Goal: Task Accomplishment & Management: Manage account settings

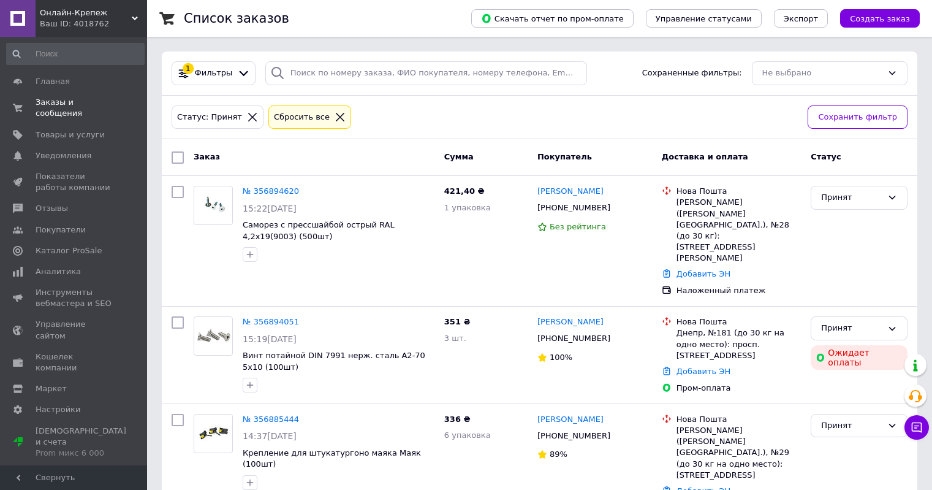
scroll to position [211, 0]
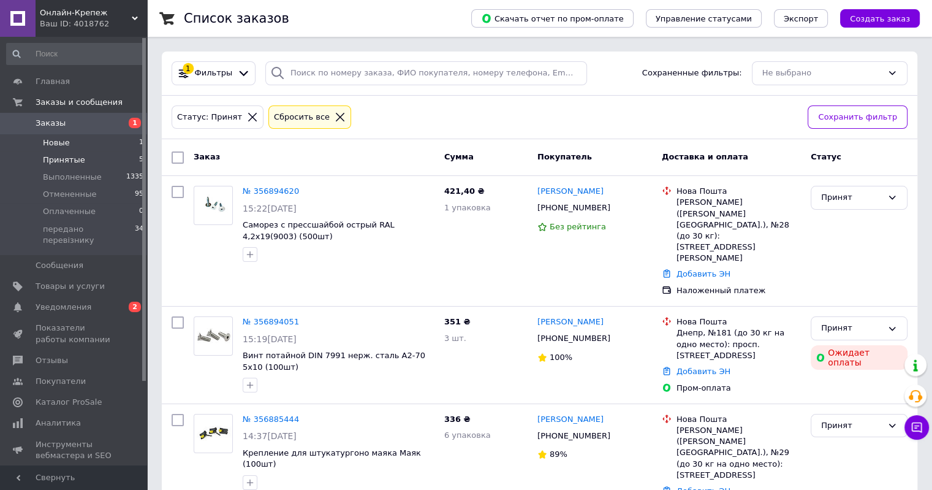
click at [91, 148] on li "Новые 1" at bounding box center [75, 142] width 151 height 17
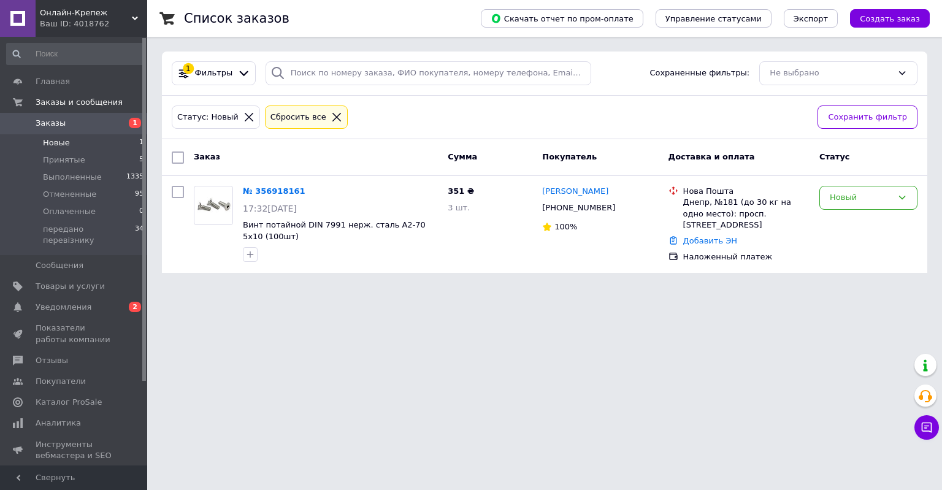
click at [89, 143] on li "Новые 1" at bounding box center [75, 142] width 151 height 17
click at [99, 158] on li "Принятые 5" at bounding box center [75, 159] width 151 height 17
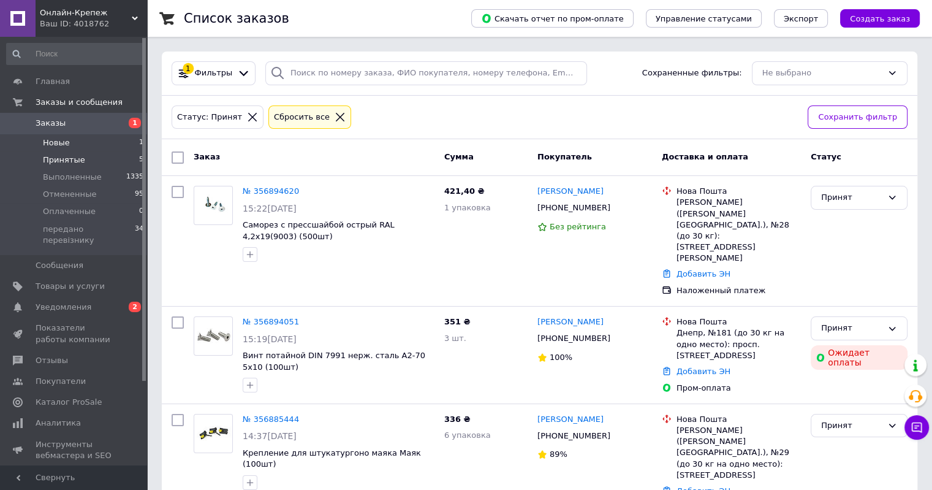
click at [94, 139] on li "Новые 1" at bounding box center [75, 142] width 151 height 17
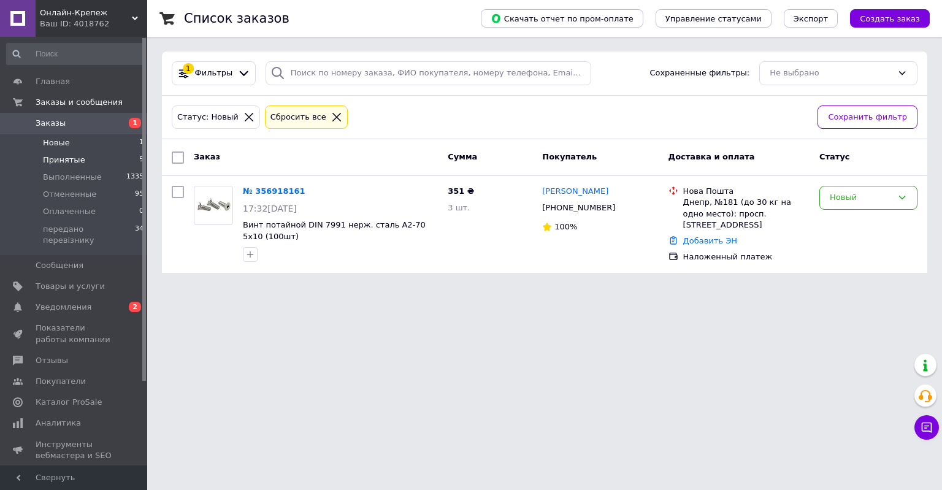
click at [101, 161] on li "Принятые 5" at bounding box center [75, 159] width 151 height 17
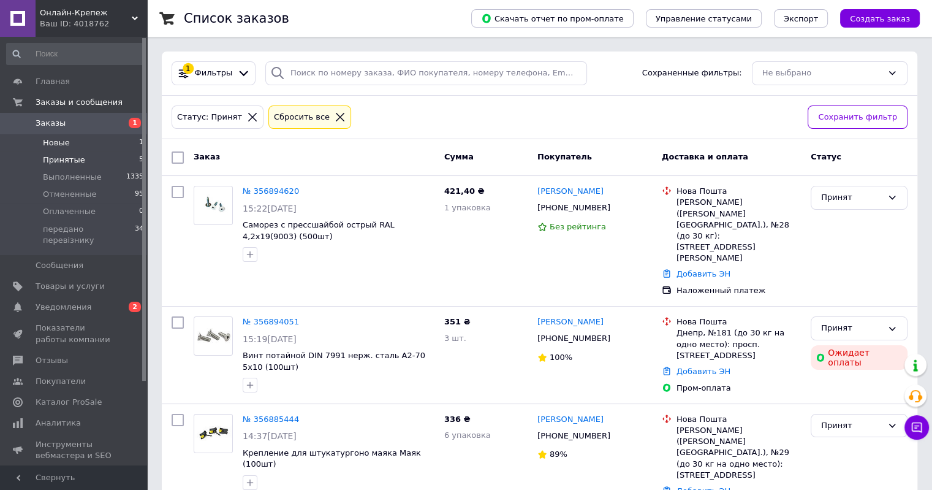
click at [96, 139] on li "Новые 1" at bounding box center [75, 142] width 151 height 17
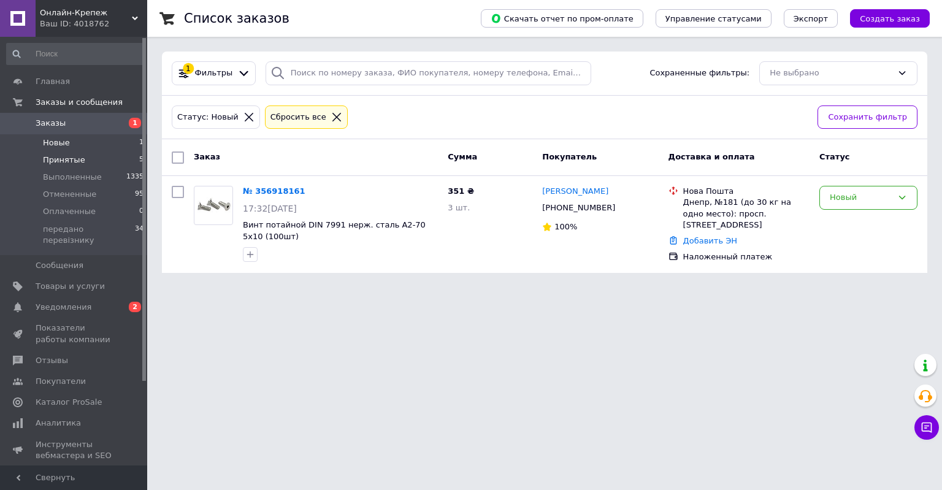
click at [82, 161] on li "Принятые 5" at bounding box center [75, 159] width 151 height 17
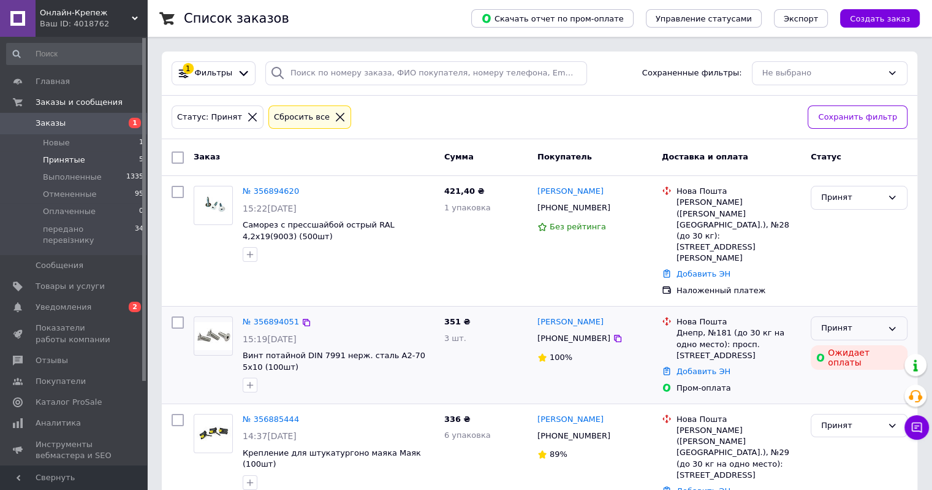
click at [896, 324] on icon at bounding box center [893, 329] width 10 height 10
click at [112, 144] on li "Новые 1" at bounding box center [75, 142] width 151 height 17
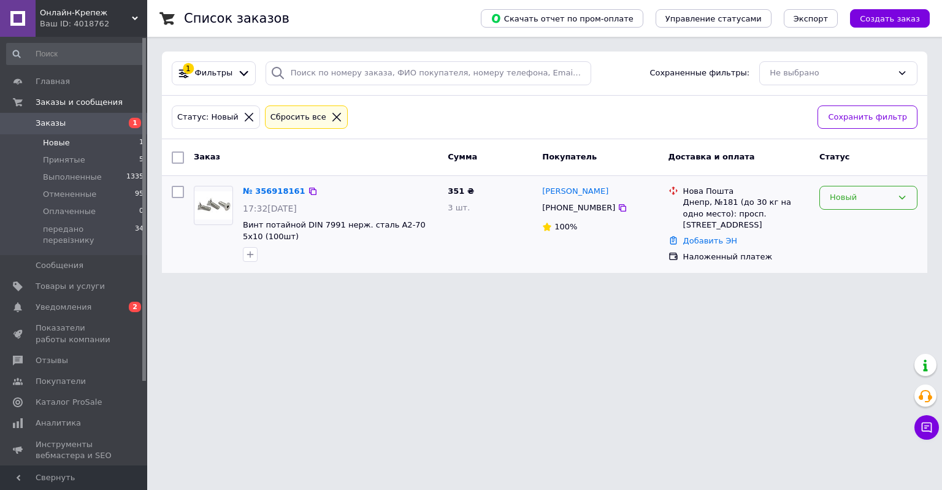
click at [898, 198] on icon at bounding box center [902, 197] width 10 height 10
click at [868, 223] on li "Принят" at bounding box center [868, 223] width 97 height 23
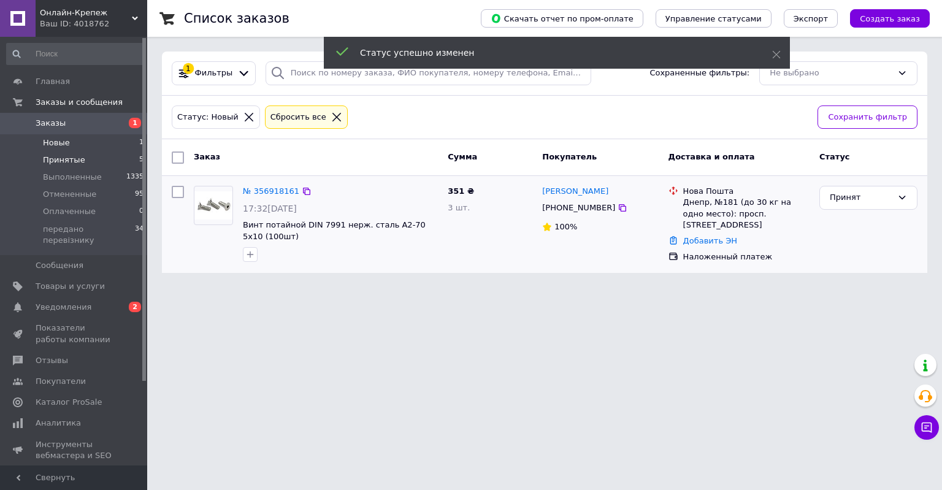
click at [103, 159] on li "Принятые 5" at bounding box center [75, 159] width 151 height 17
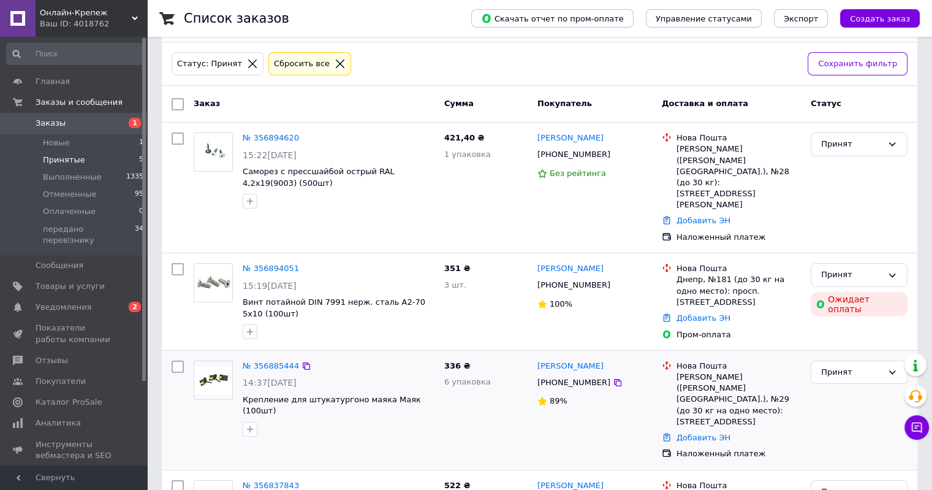
scroll to position [123, 0]
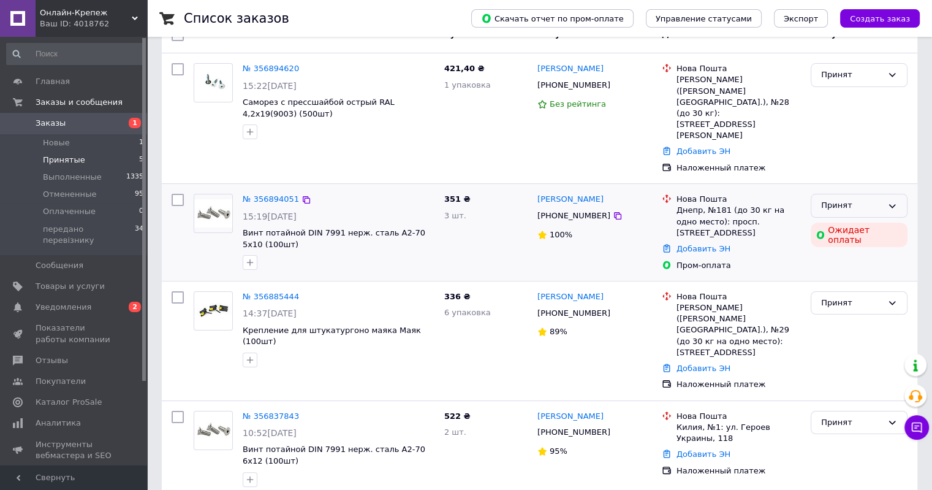
click at [897, 194] on div "Принят" at bounding box center [859, 206] width 97 height 24
click at [867, 220] on li "Выполнен" at bounding box center [860, 231] width 96 height 23
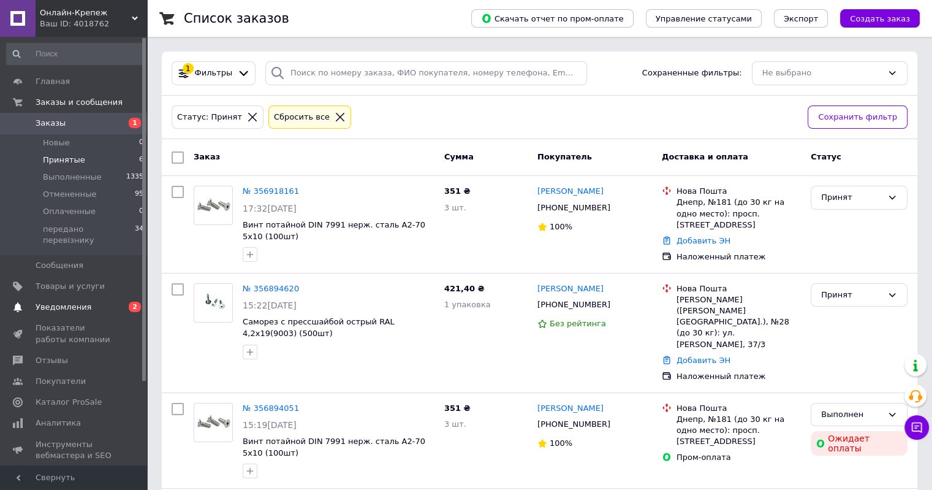
click at [57, 302] on span "Уведомления" at bounding box center [64, 307] width 56 height 11
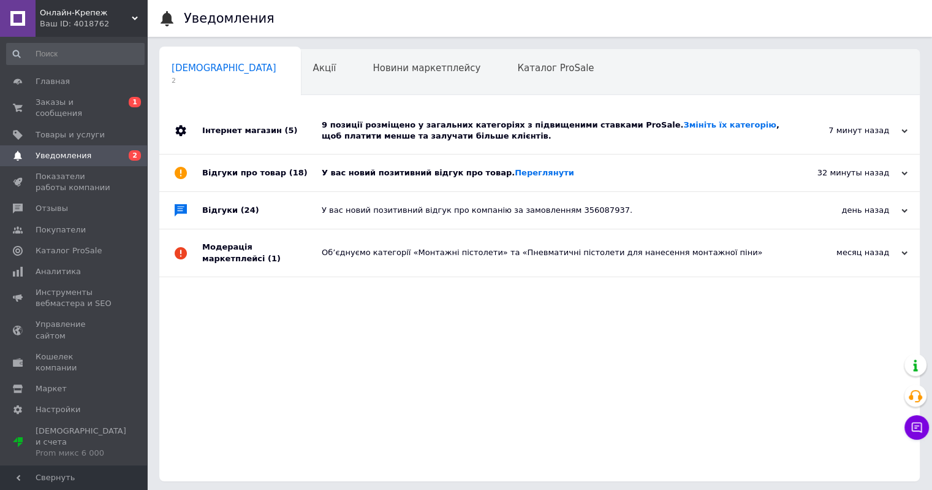
click at [421, 126] on div "9 позиції розміщено у загальних категоріях з підвищеними ставками ProSale. Змін…" at bounding box center [553, 131] width 463 height 22
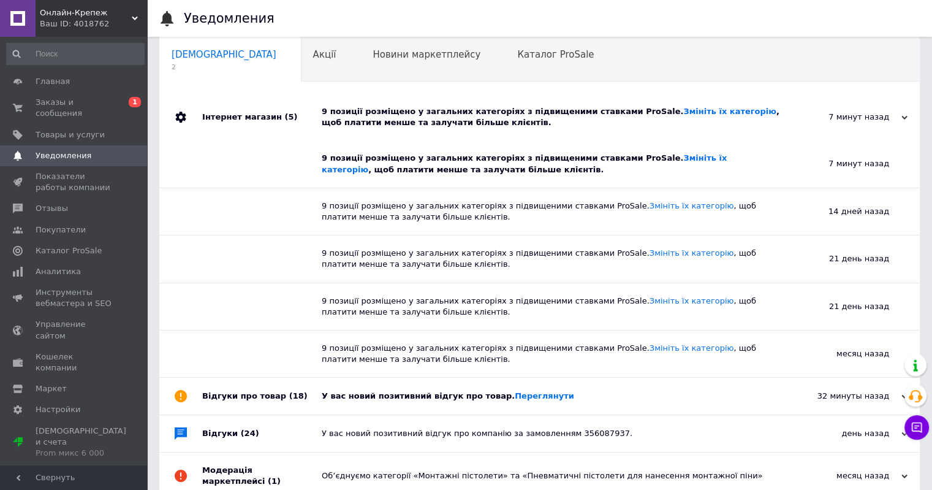
scroll to position [27, 0]
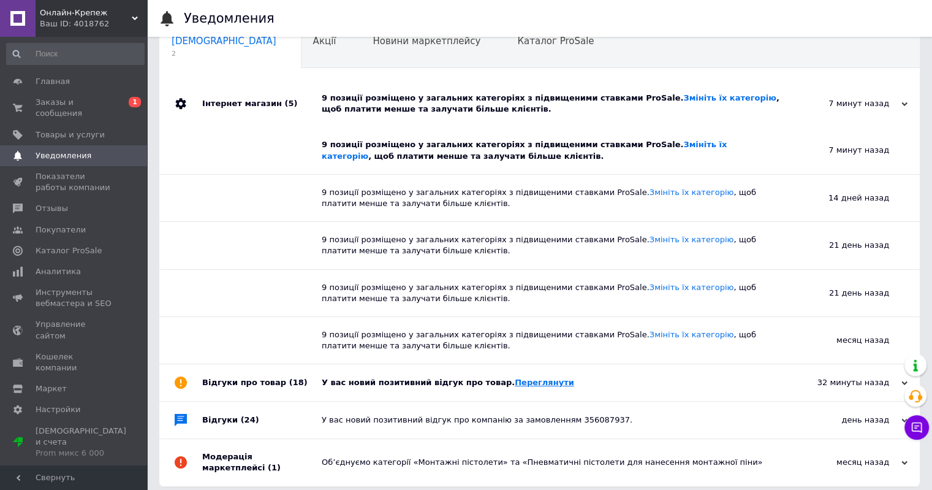
click at [515, 379] on link "Переглянути" at bounding box center [544, 382] width 59 height 9
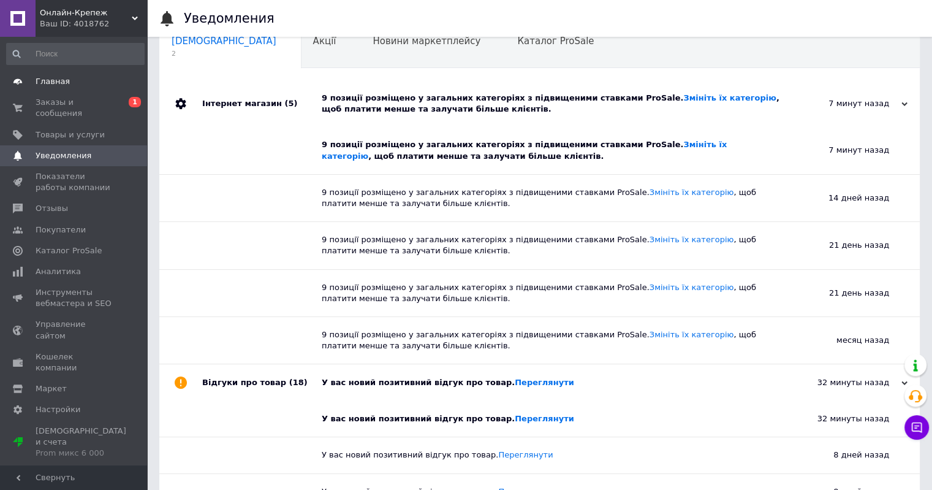
click at [42, 84] on span "Главная" at bounding box center [53, 81] width 34 height 11
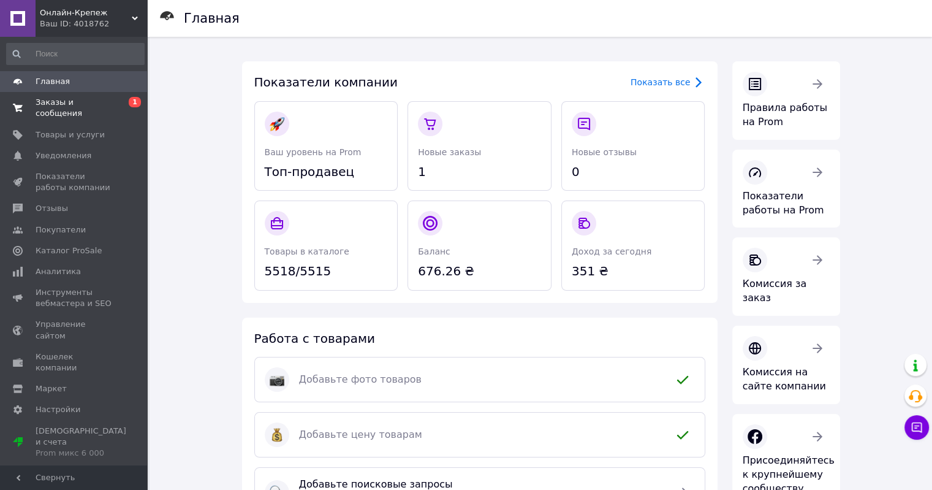
click at [83, 106] on span "Заказы и сообщения" at bounding box center [75, 108] width 78 height 22
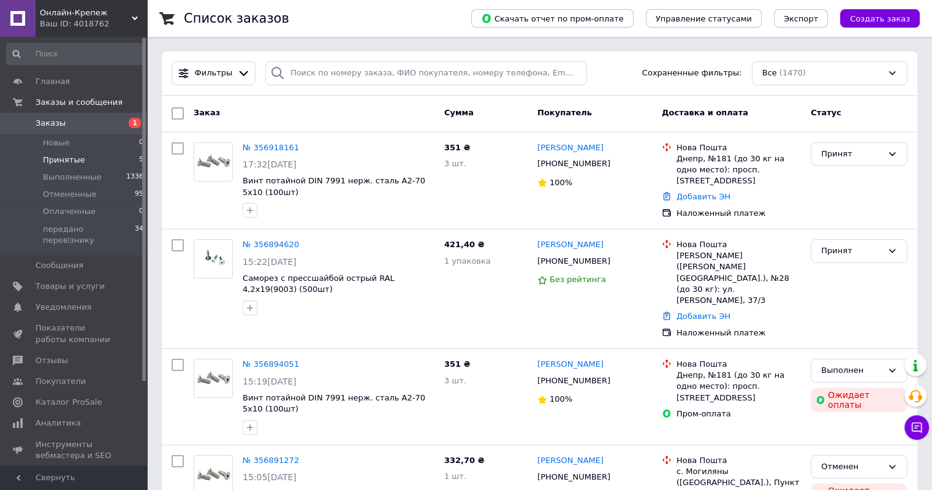
click at [93, 164] on li "Принятые 5" at bounding box center [75, 159] width 151 height 17
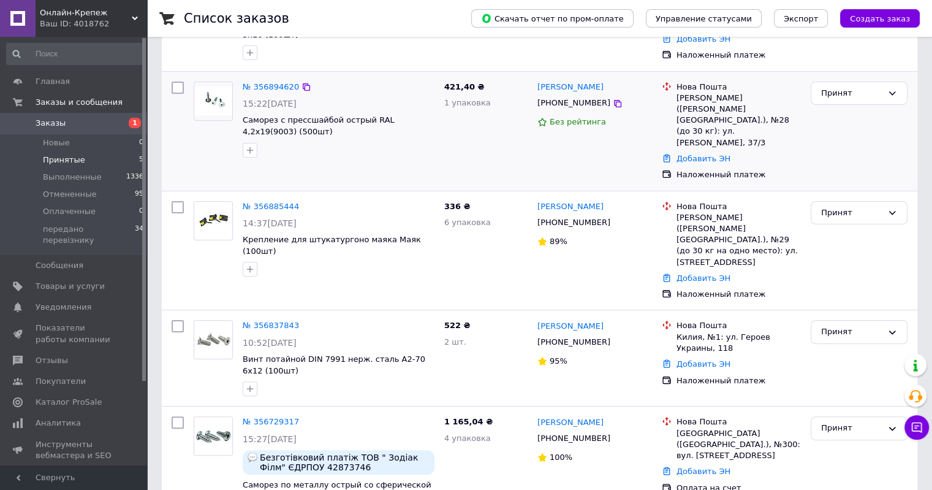
scroll to position [211, 0]
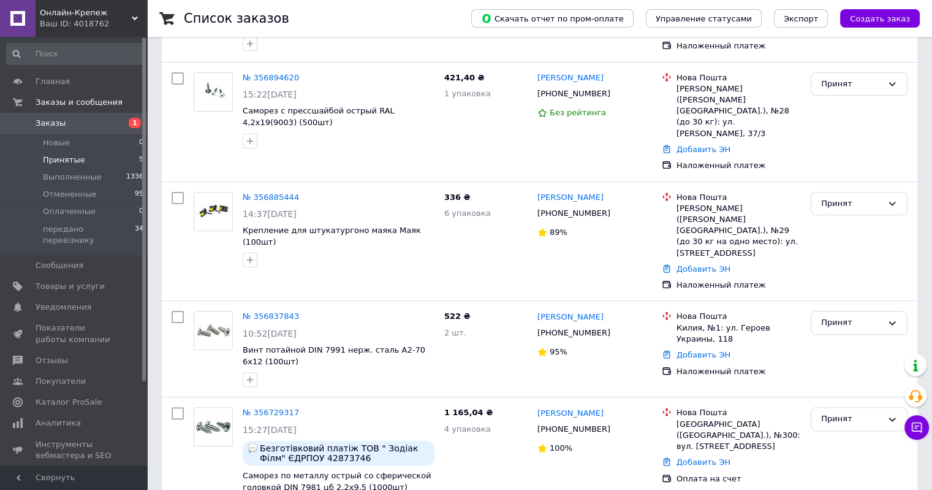
click at [56, 122] on span "Заказы" at bounding box center [51, 123] width 30 height 11
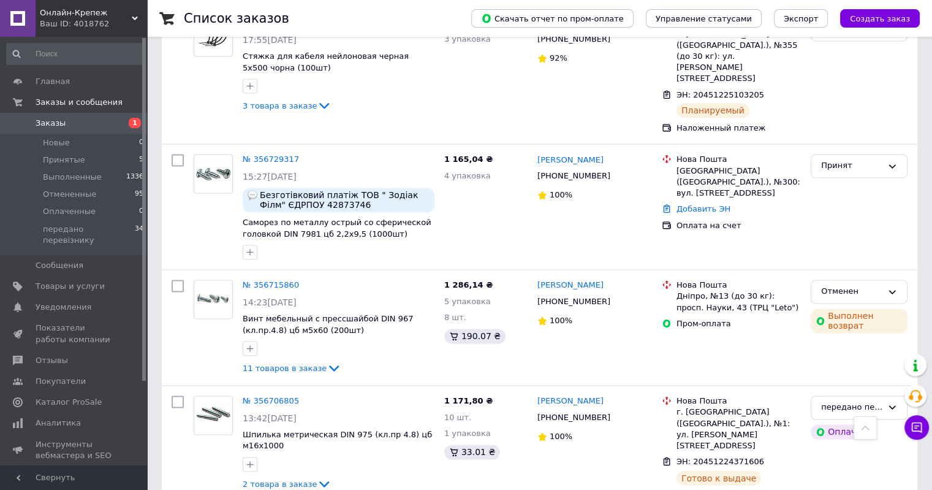
scroll to position [1839, 0]
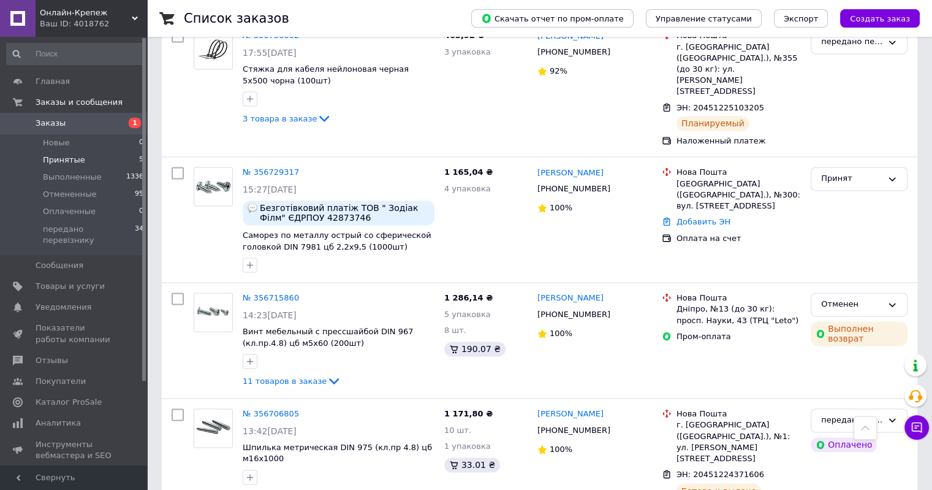
click at [51, 159] on span "Принятые" at bounding box center [64, 159] width 42 height 11
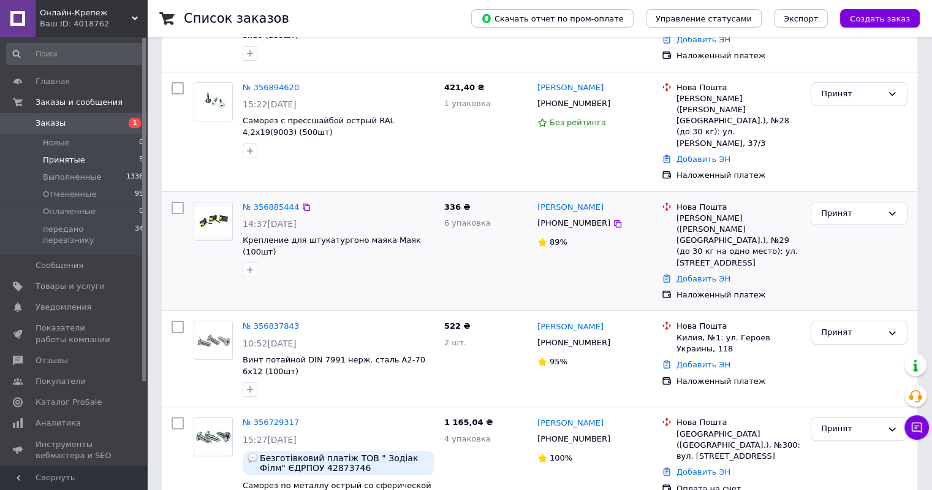
scroll to position [211, 0]
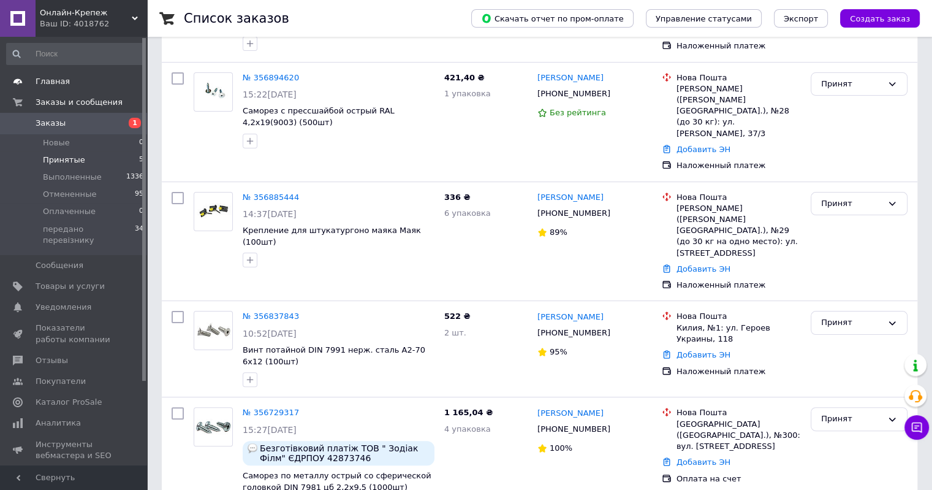
click at [63, 81] on span "Главная" at bounding box center [53, 81] width 34 height 11
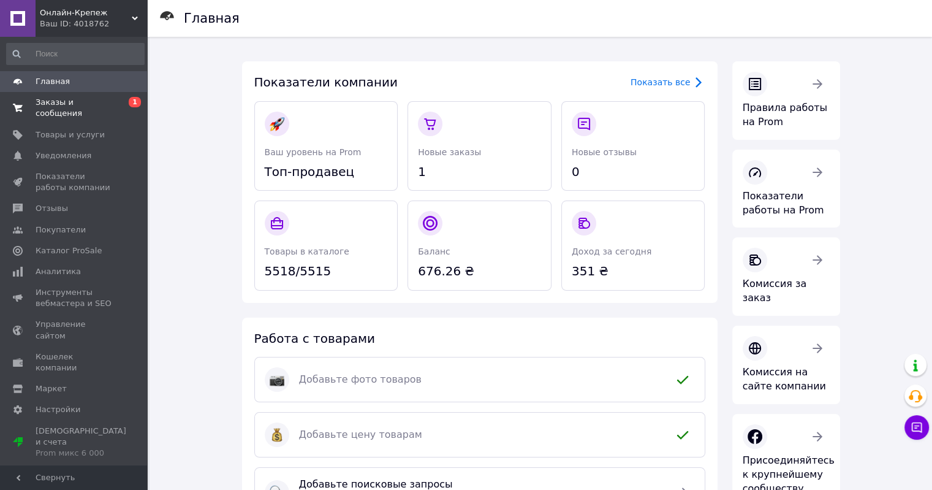
click at [109, 105] on span "Заказы и сообщения" at bounding box center [75, 108] width 78 height 22
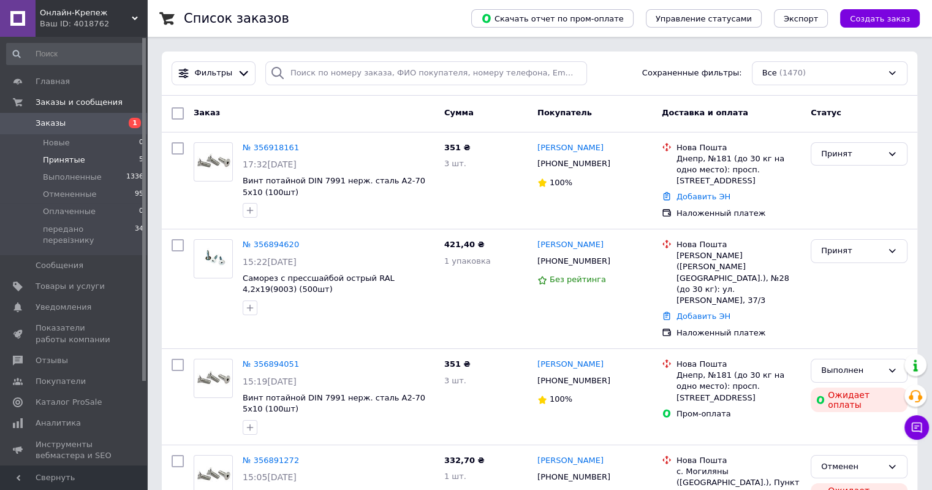
click at [85, 163] on li "Принятые 5" at bounding box center [75, 159] width 151 height 17
click at [115, 159] on li "Принятые 5" at bounding box center [75, 159] width 151 height 17
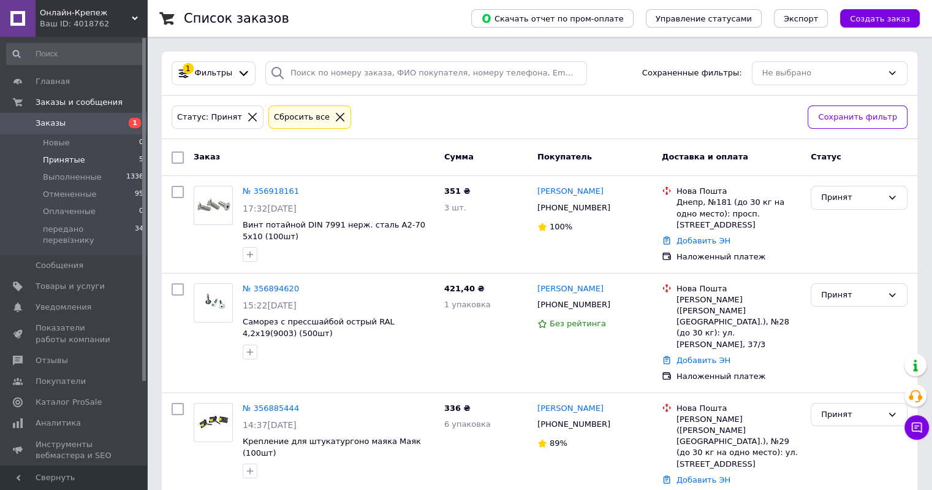
click at [102, 129] on span "Заказы" at bounding box center [75, 123] width 78 height 11
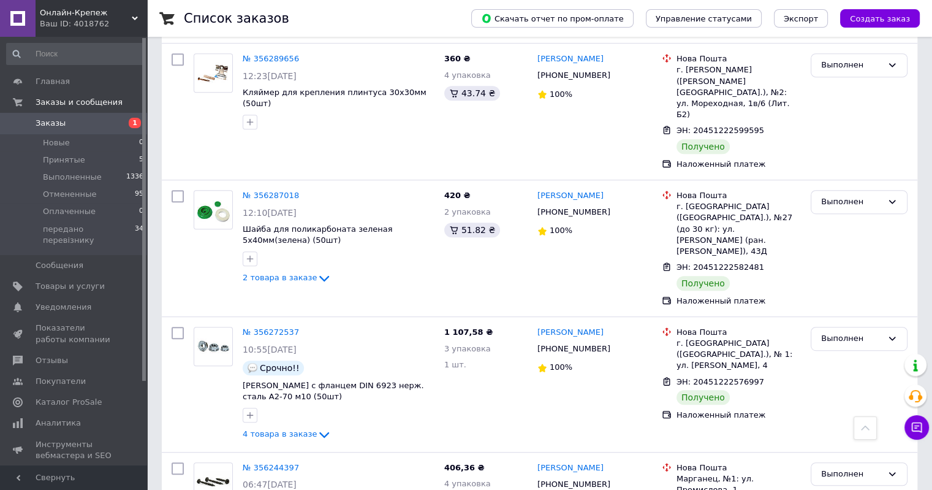
scroll to position [5272, 0]
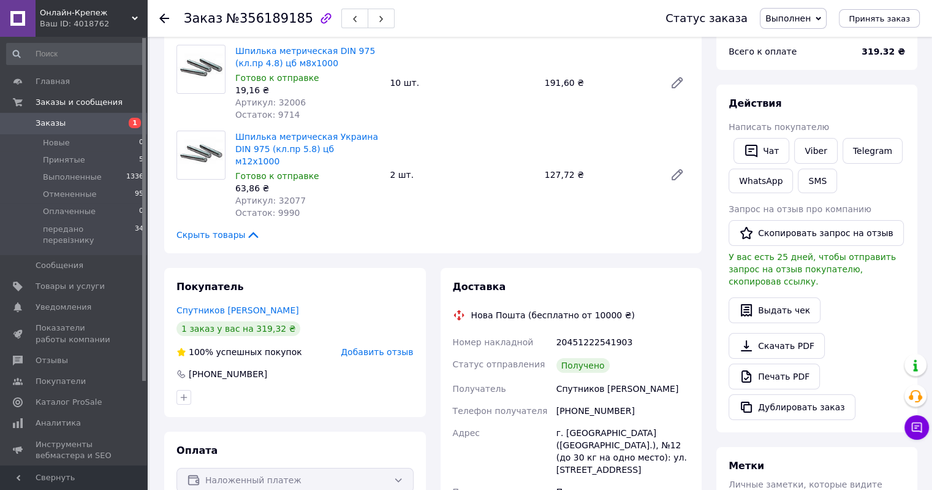
scroll to position [123, 0]
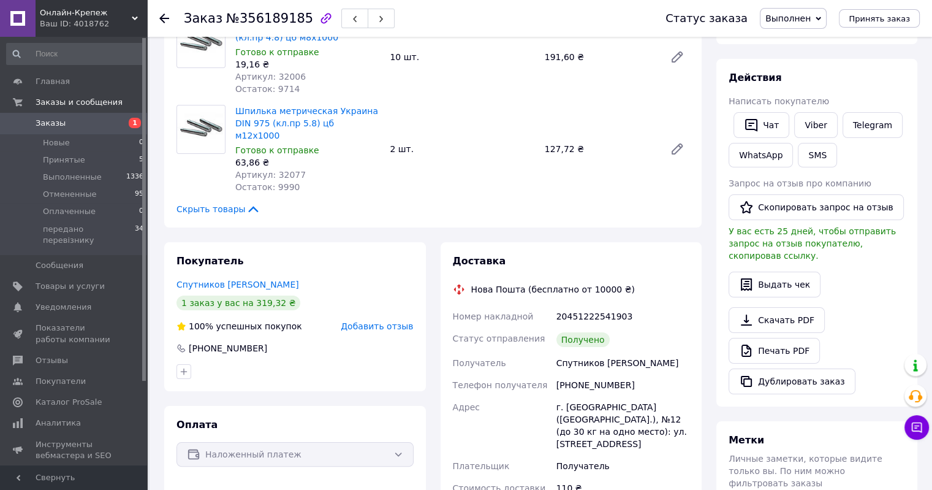
click at [338, 484] on div "Оплата Наложенный платеж" at bounding box center [295, 463] width 262 height 115
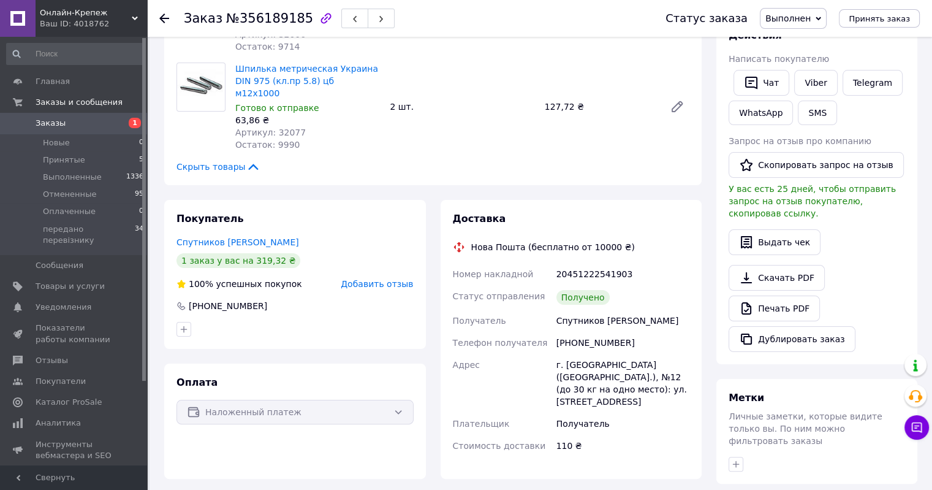
scroll to position [184, 0]
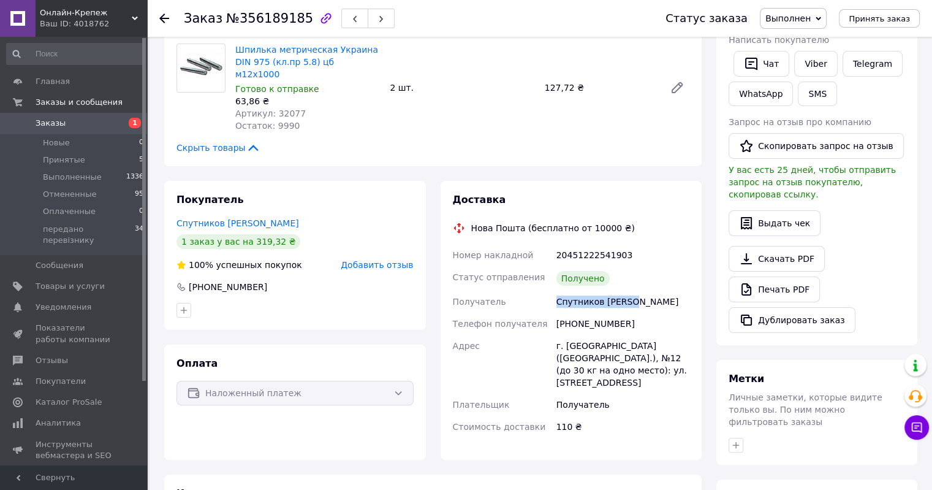
drag, startPoint x: 633, startPoint y: 292, endPoint x: 557, endPoint y: 294, distance: 76.6
click at [557, 294] on div "Спутников Виктор" at bounding box center [623, 302] width 138 height 22
copy div "Спутников Виктор"
click at [593, 317] on div "+380994451604" at bounding box center [623, 324] width 138 height 22
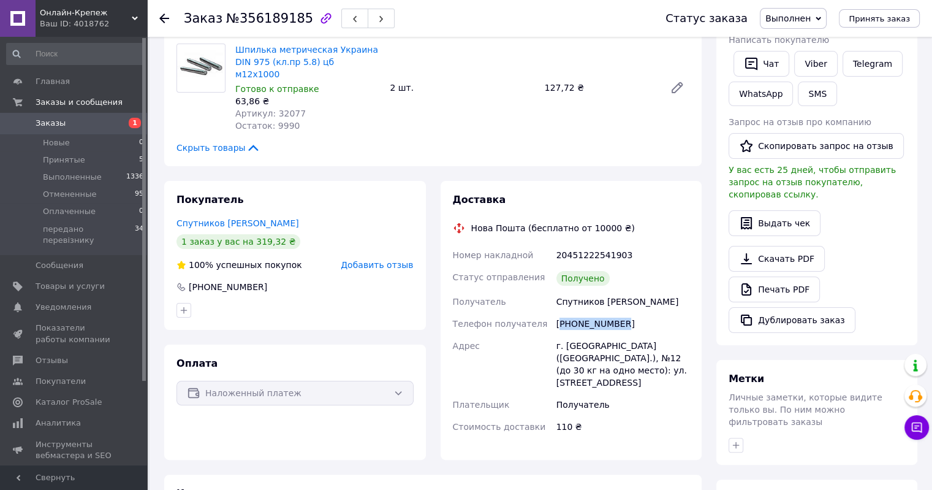
copy div "380994451604"
drag, startPoint x: 644, startPoint y: 294, endPoint x: 557, endPoint y: 294, distance: 87.0
click at [557, 294] on div "Спутников Виктор" at bounding box center [623, 302] width 138 height 22
copy div "Спутников Виктор"
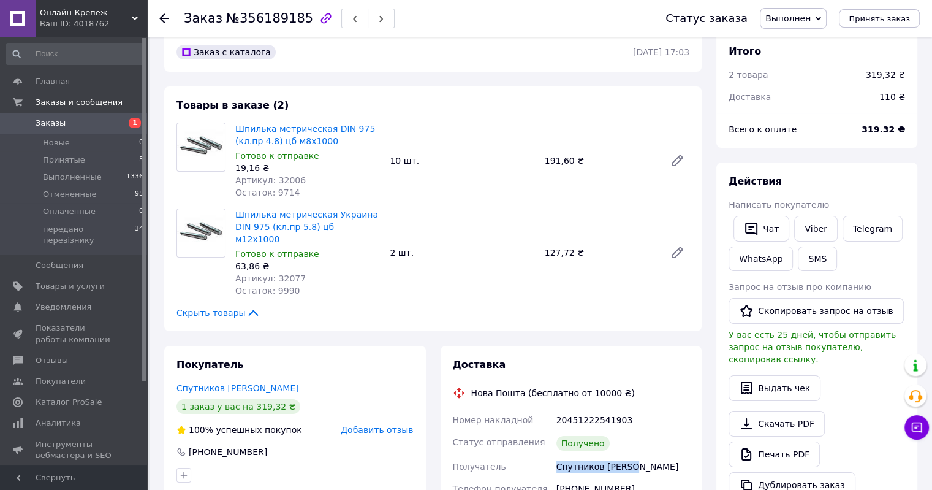
scroll to position [0, 0]
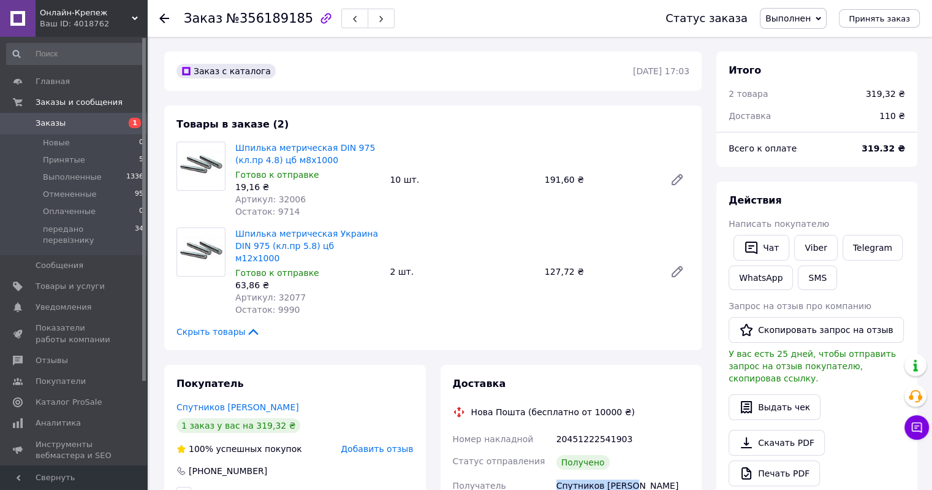
click at [78, 120] on span "Заказы" at bounding box center [75, 123] width 78 height 11
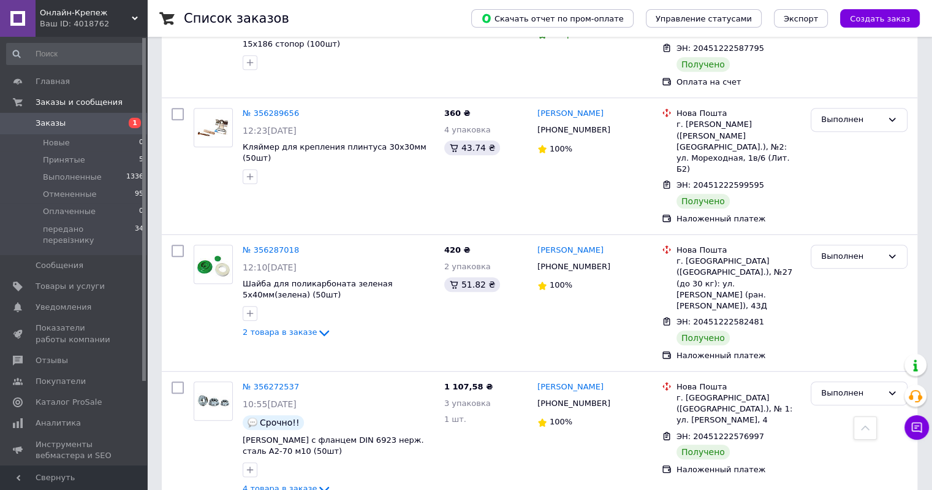
scroll to position [5149, 0]
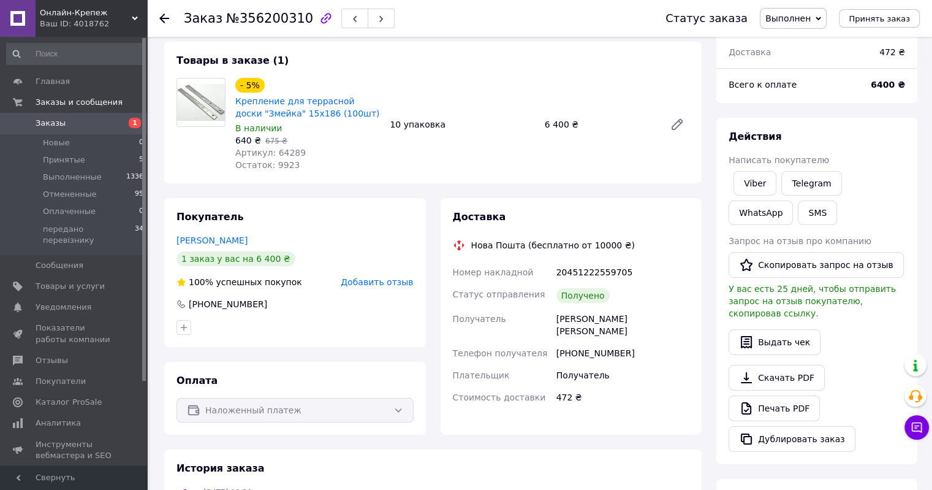
scroll to position [61, 0]
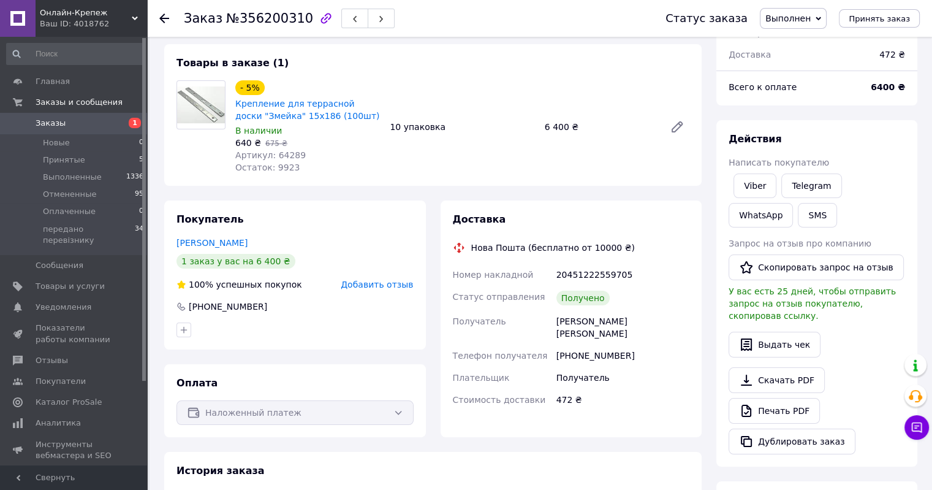
click at [582, 348] on div "+380987880775" at bounding box center [623, 355] width 138 height 22
copy div "380987880775"
drag, startPoint x: 618, startPoint y: 321, endPoint x: 554, endPoint y: 324, distance: 64.4
click at [554, 324] on div "Кухарчук Віктор Віктор" at bounding box center [623, 327] width 138 height 34
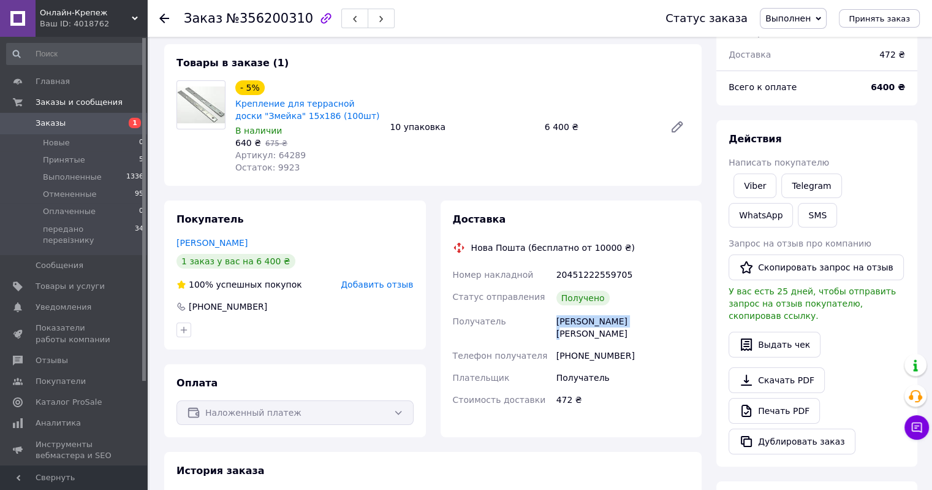
copy div "Кухарчук Віктор"
click at [115, 154] on li "Принятые 5" at bounding box center [75, 159] width 151 height 17
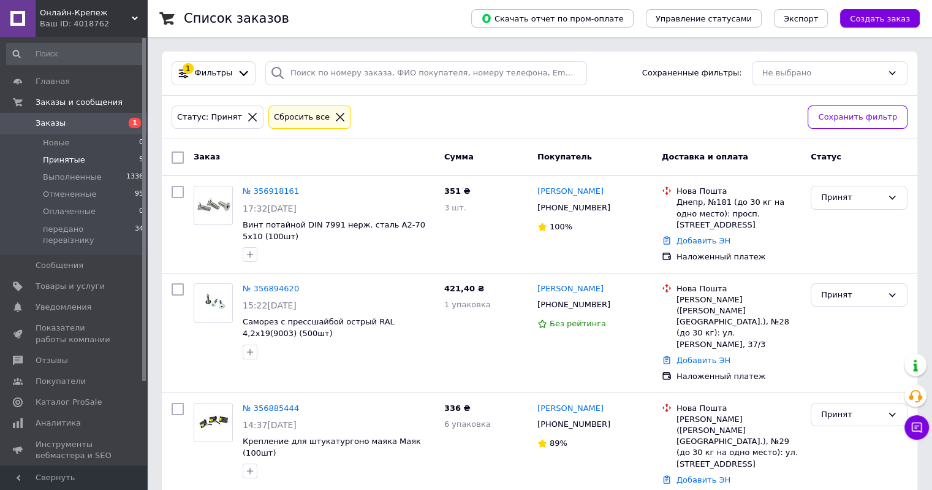
click at [82, 120] on span "Заказы" at bounding box center [75, 123] width 78 height 11
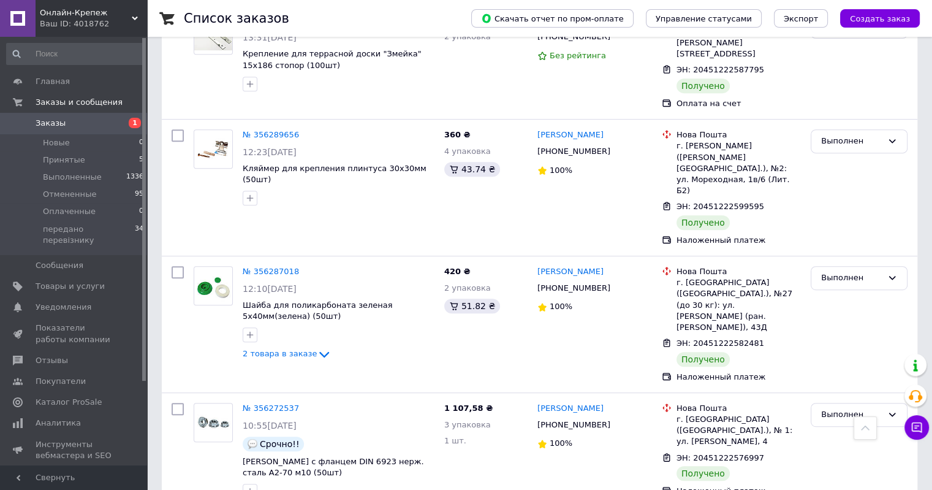
scroll to position [5158, 0]
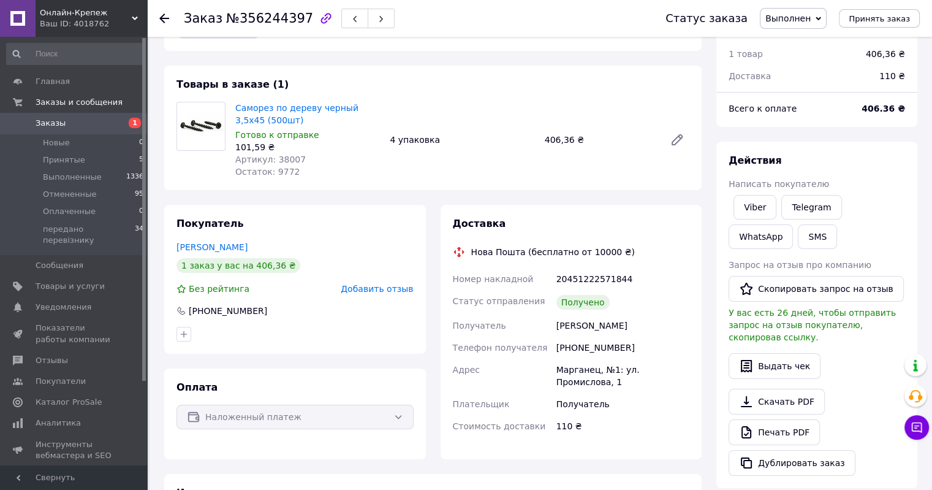
scroll to position [61, 0]
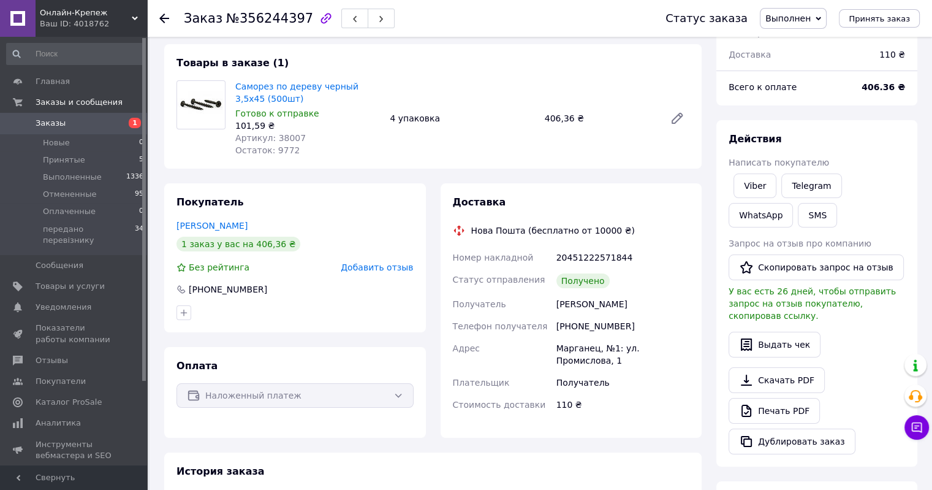
click at [597, 325] on div "+380502545933" at bounding box center [623, 326] width 138 height 22
copy div "380502545933"
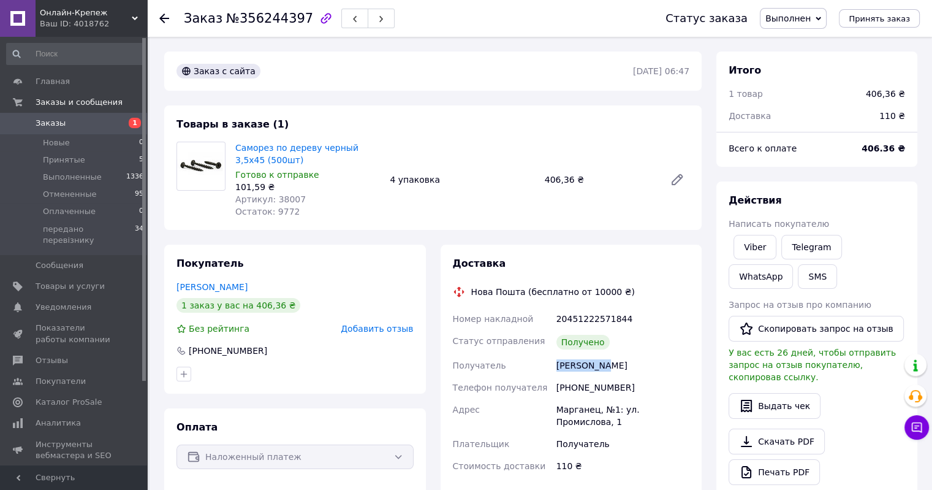
drag, startPoint x: 610, startPoint y: 367, endPoint x: 552, endPoint y: 369, distance: 58.3
click at [552, 369] on div "Номер накладной 20451222571844 Статус отправления Получено Получатель Кулиш Оле…" at bounding box center [572, 392] width 242 height 169
copy div "Получатель Кулиш Олег"
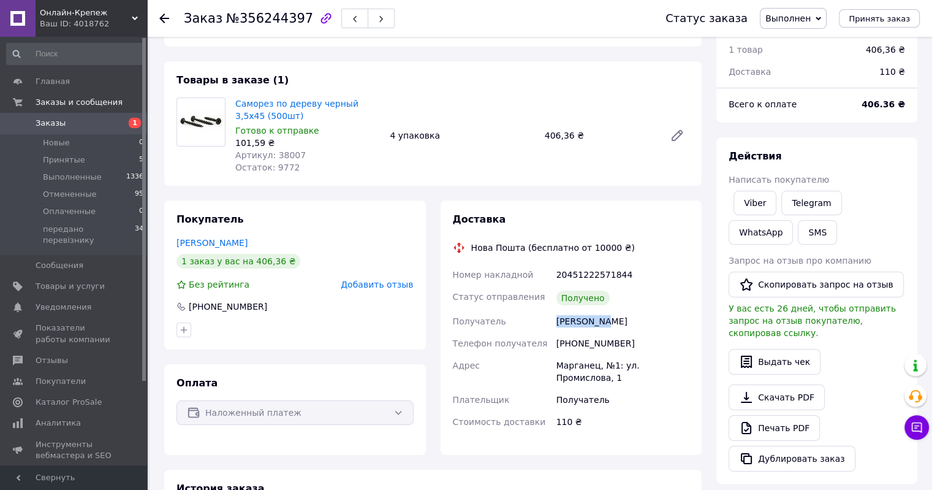
scroll to position [51, 0]
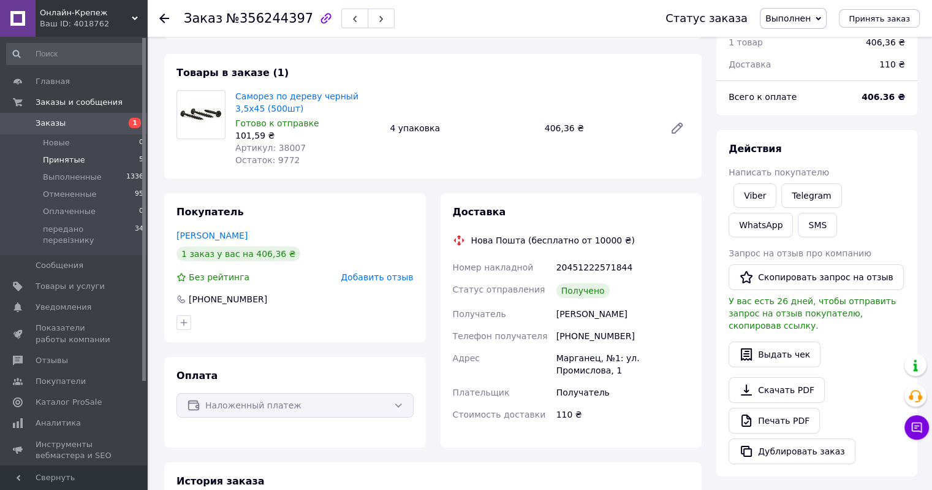
click at [91, 157] on li "Принятые 5" at bounding box center [75, 159] width 151 height 17
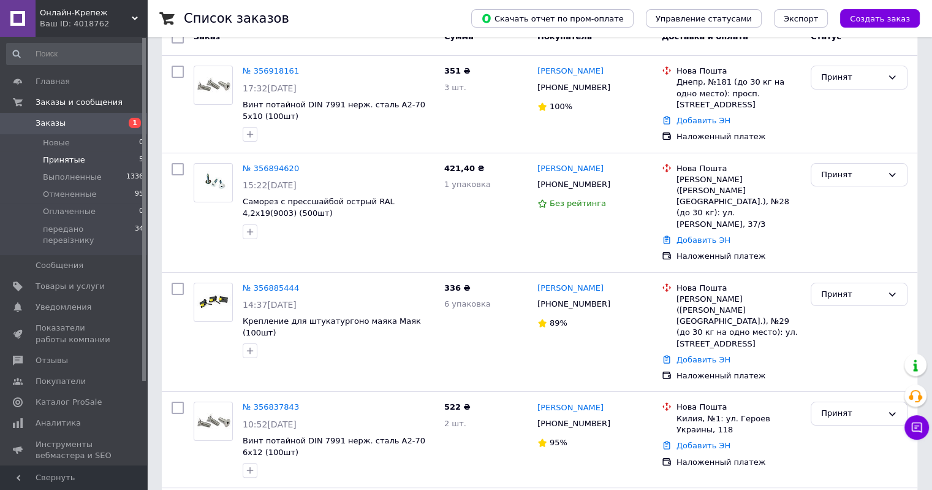
scroll to position [142, 0]
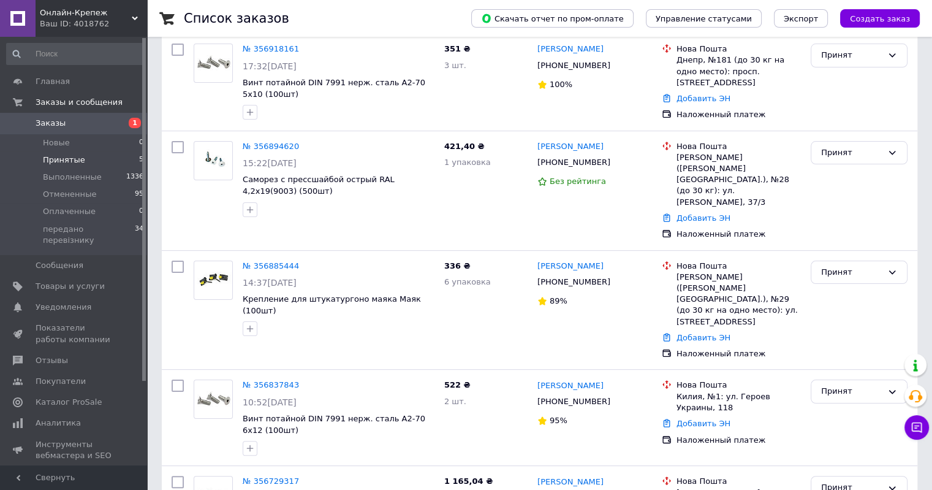
click at [110, 159] on li "Принятые 5" at bounding box center [75, 159] width 151 height 17
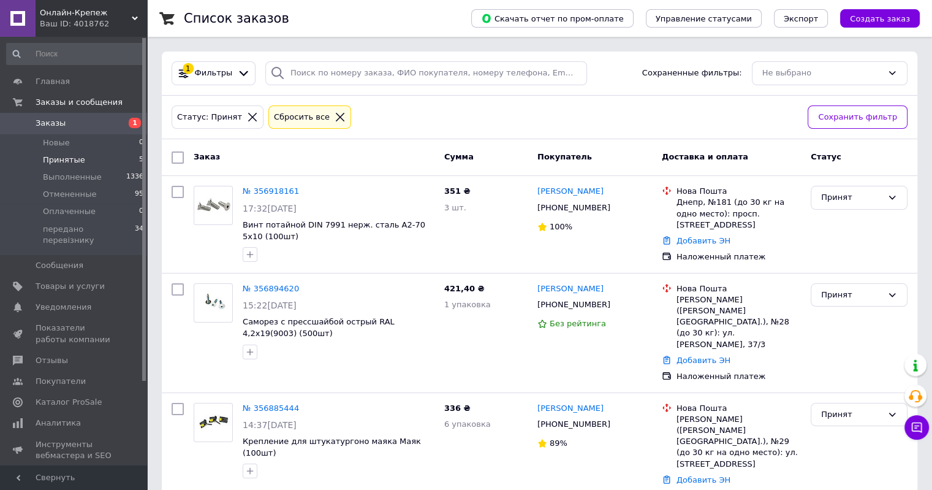
click at [115, 153] on li "Принятые 5" at bounding box center [75, 159] width 151 height 17
click at [98, 159] on li "Принятые 5" at bounding box center [75, 159] width 151 height 17
click at [53, 162] on span "Принятые" at bounding box center [64, 159] width 42 height 11
click at [59, 166] on li "Принятые 5" at bounding box center [75, 159] width 151 height 17
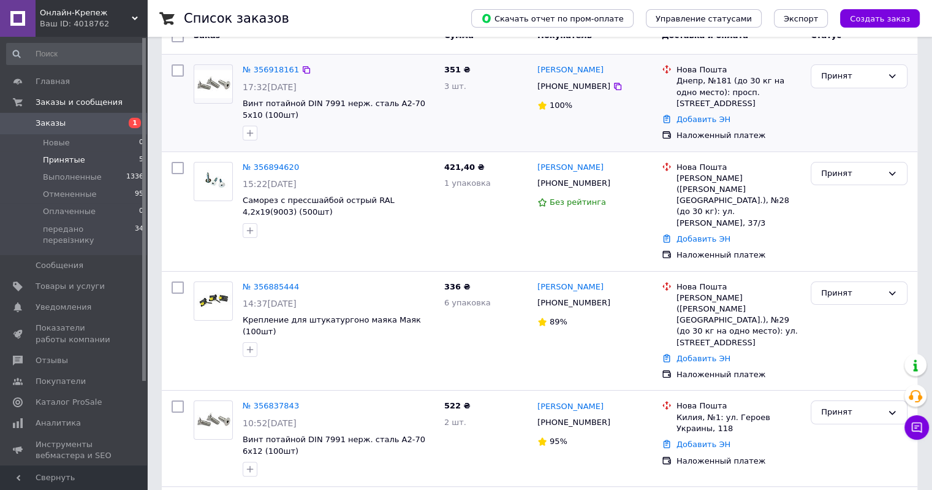
scroll to position [211, 0]
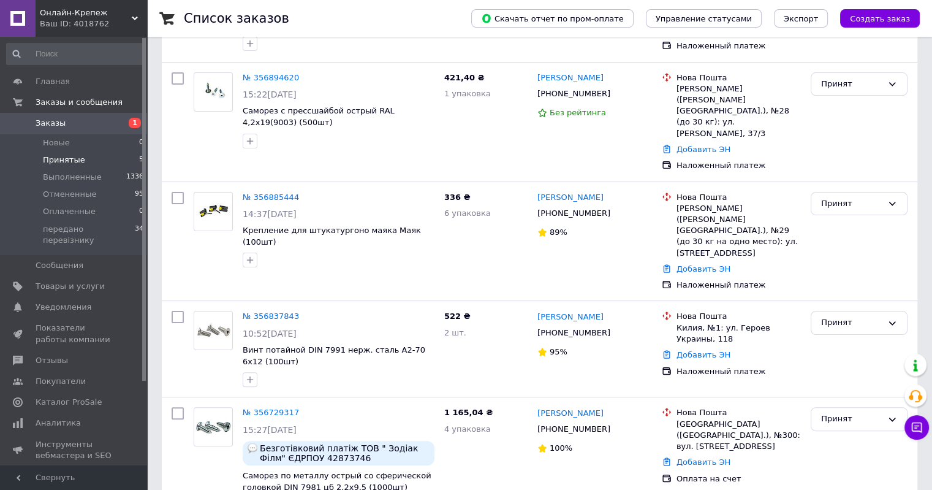
click at [76, 119] on span "Заказы" at bounding box center [75, 123] width 78 height 11
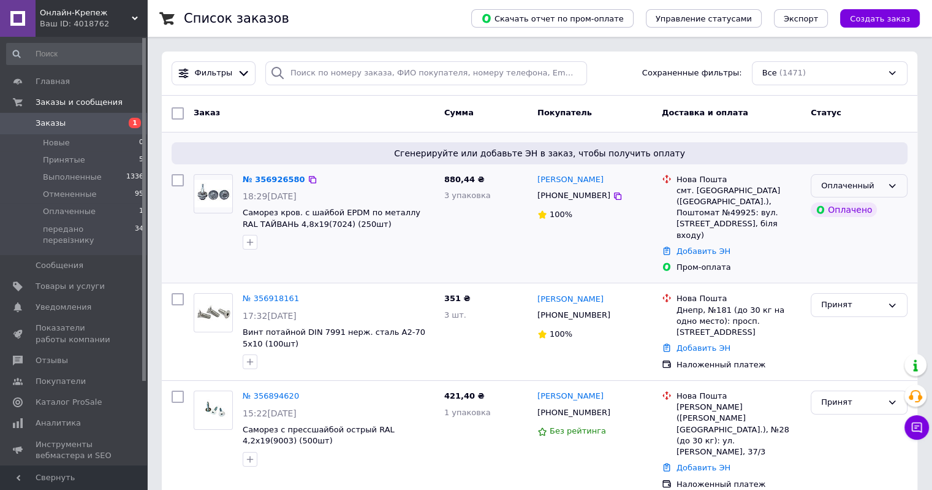
click at [896, 188] on icon at bounding box center [893, 186] width 10 height 10
click at [853, 211] on li "Принят" at bounding box center [860, 211] width 96 height 23
click at [76, 161] on span "Принятые" at bounding box center [64, 159] width 42 height 11
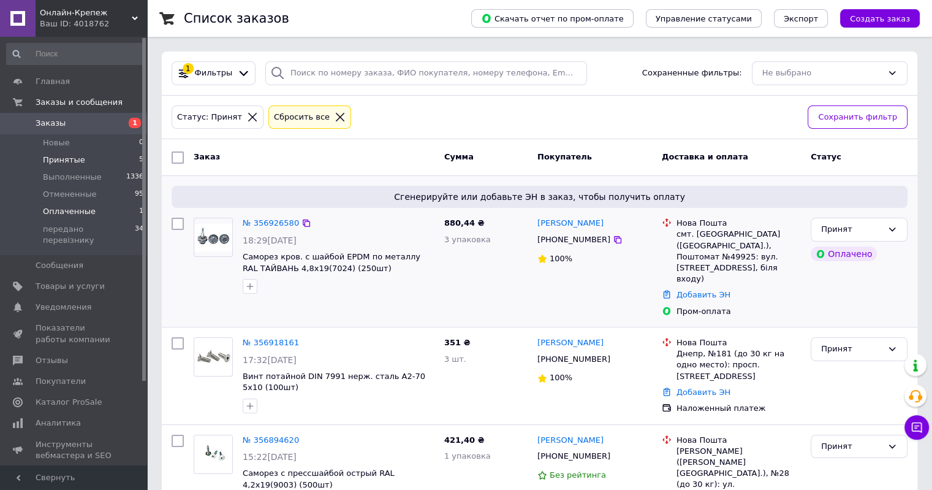
click at [86, 210] on span "Оплаченные" at bounding box center [69, 211] width 53 height 11
